Goal: Task Accomplishment & Management: Manage account settings

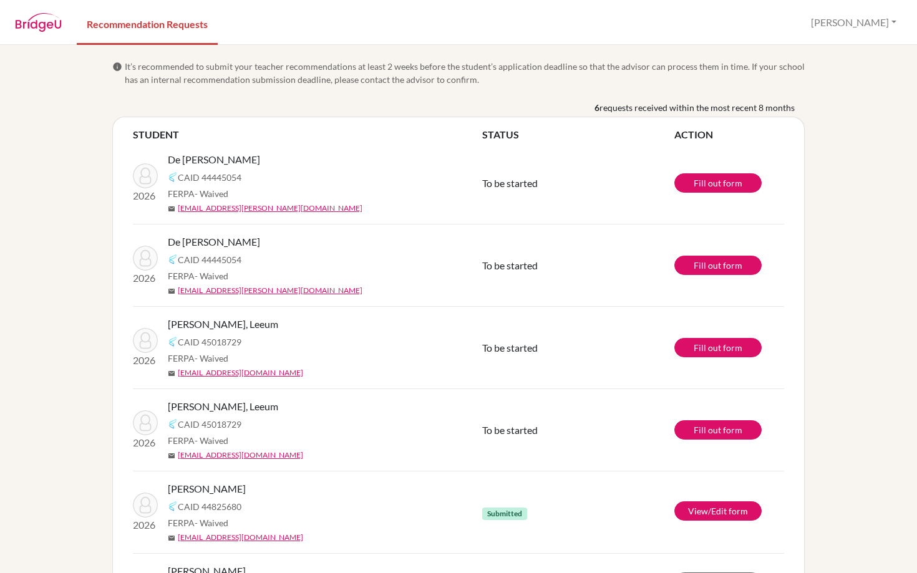
scroll to position [88, 0]
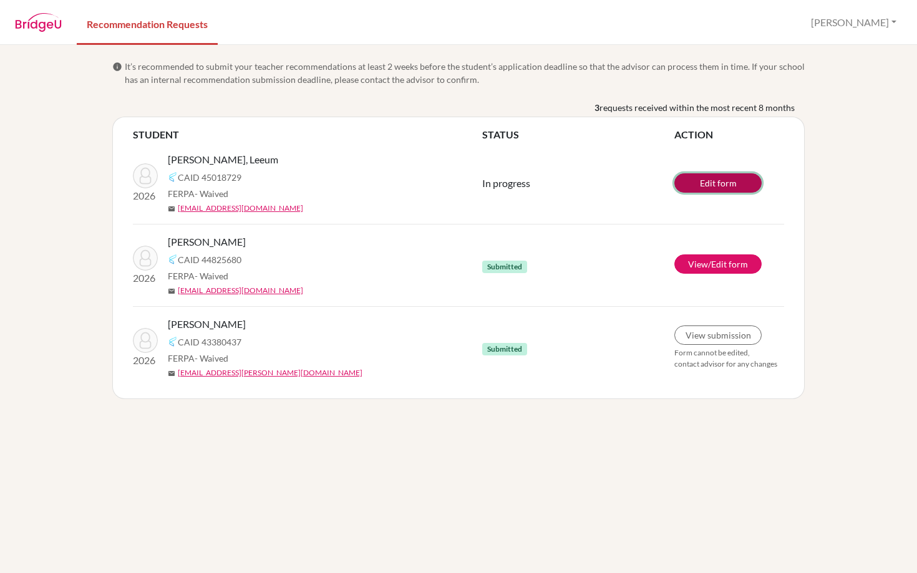
click at [703, 180] on link "Edit form" at bounding box center [718, 182] width 87 height 19
